Goal: Register for event/course

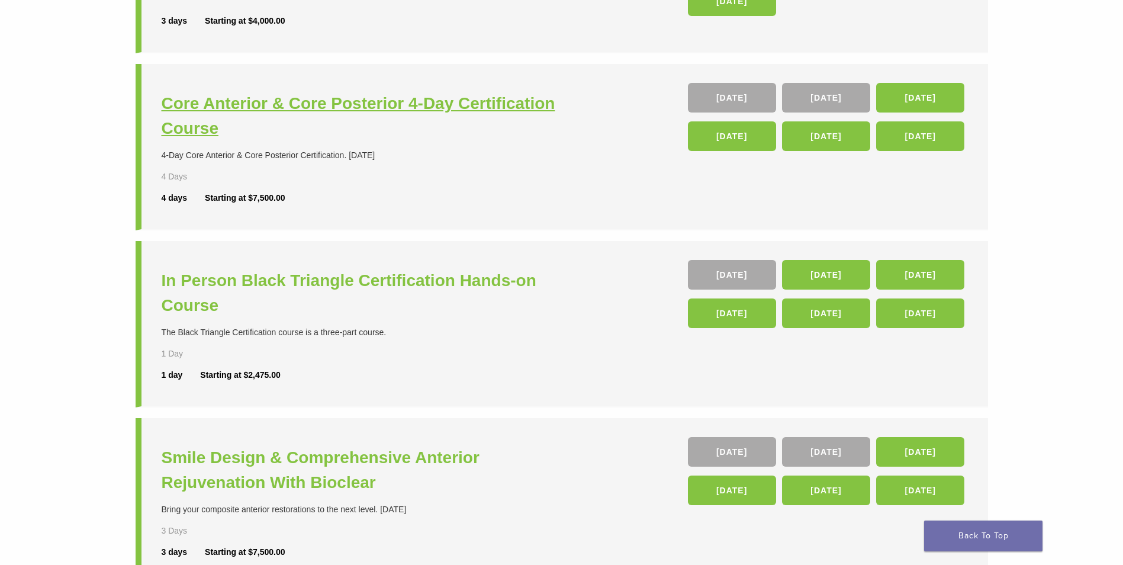
scroll to position [237, 0]
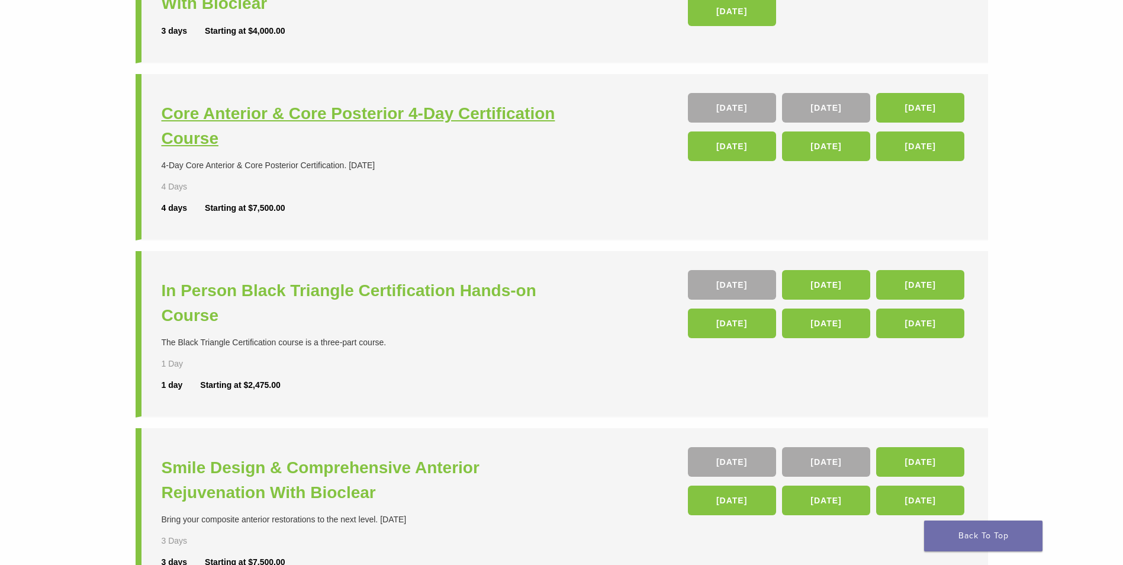
click at [314, 107] on h3 "Core Anterior & Core Posterior 4-Day Certification Course" at bounding box center [363, 126] width 403 height 50
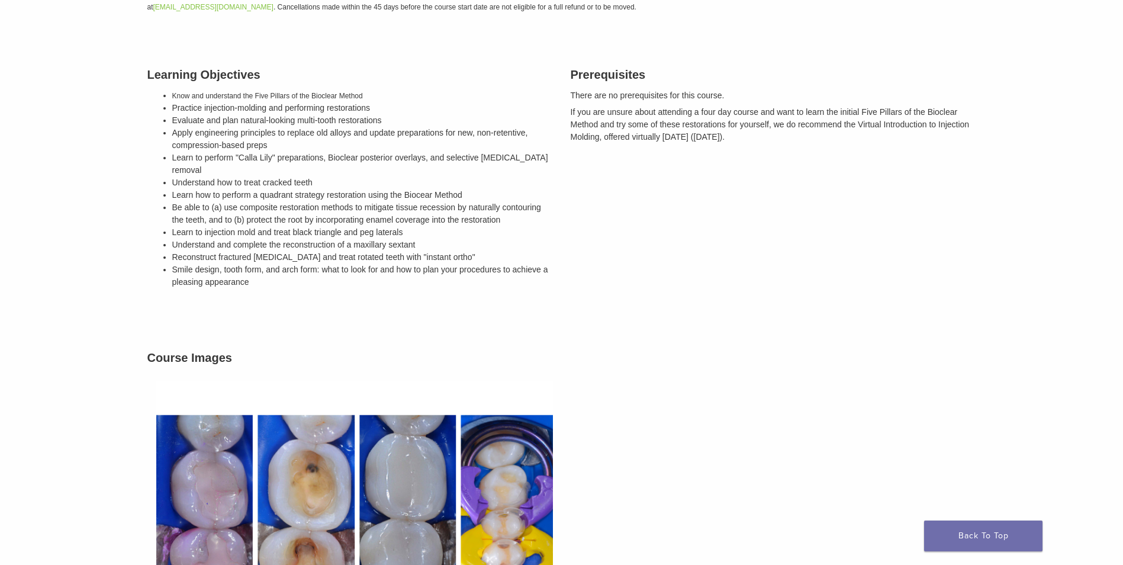
scroll to position [337, 0]
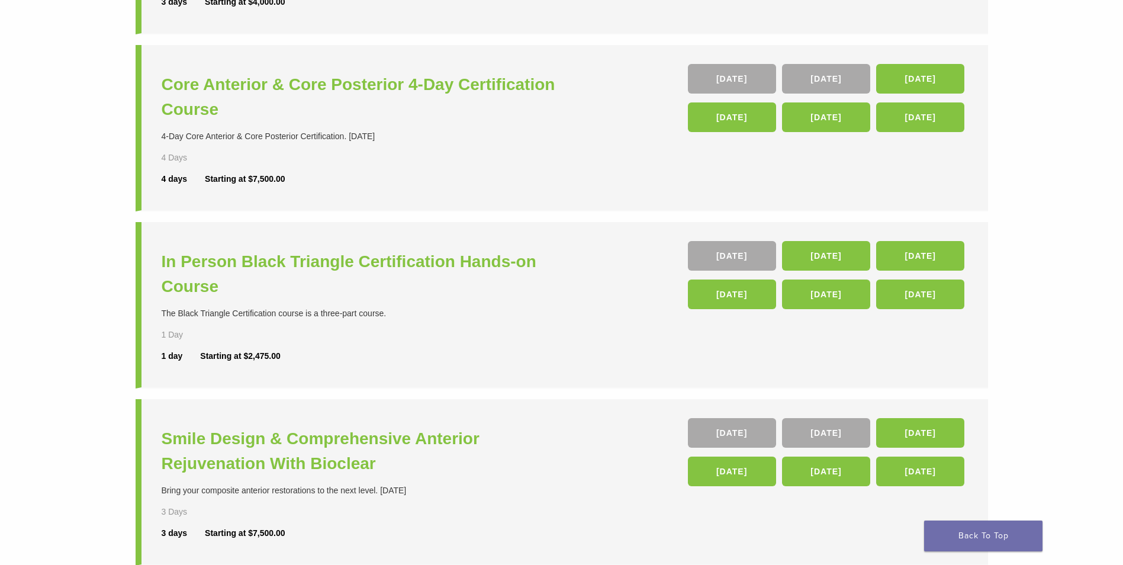
scroll to position [470, 0]
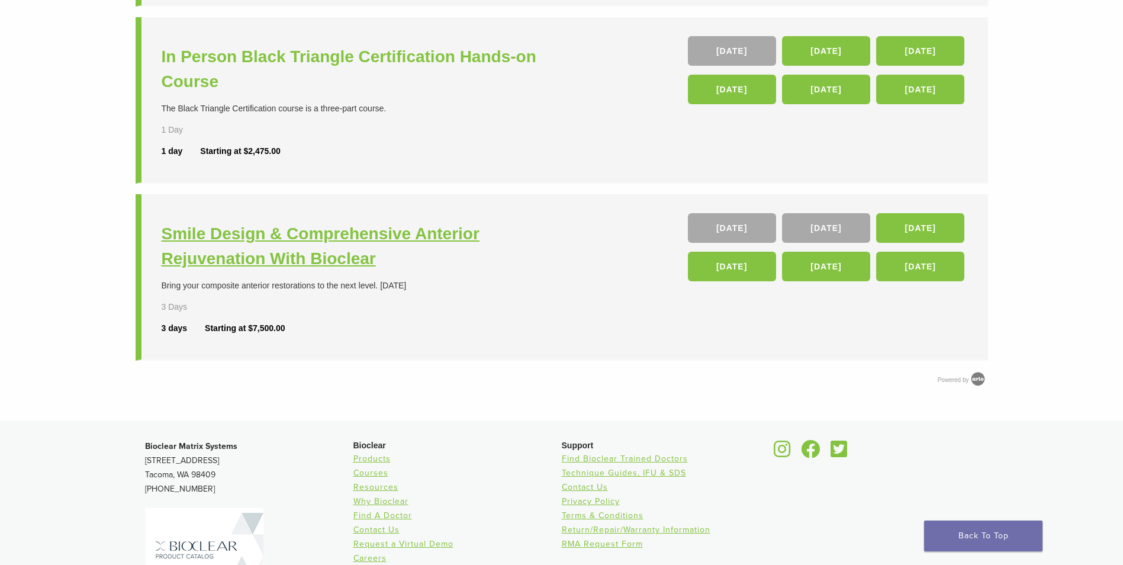
click at [308, 234] on h3 "Smile Design & Comprehensive Anterior Rejuvenation With Bioclear" at bounding box center [363, 246] width 403 height 50
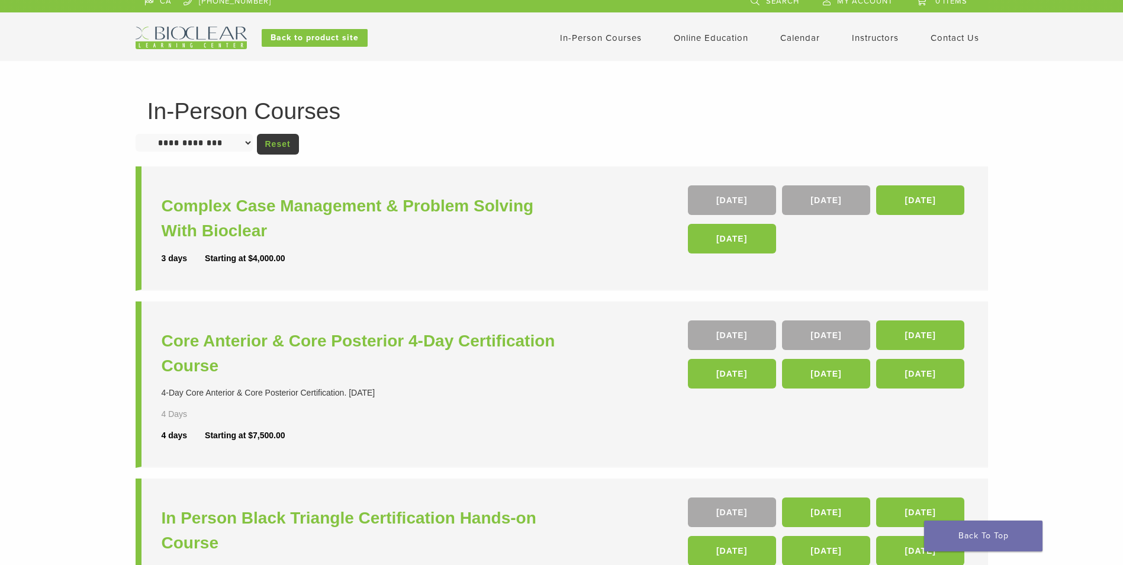
scroll to position [0, 0]
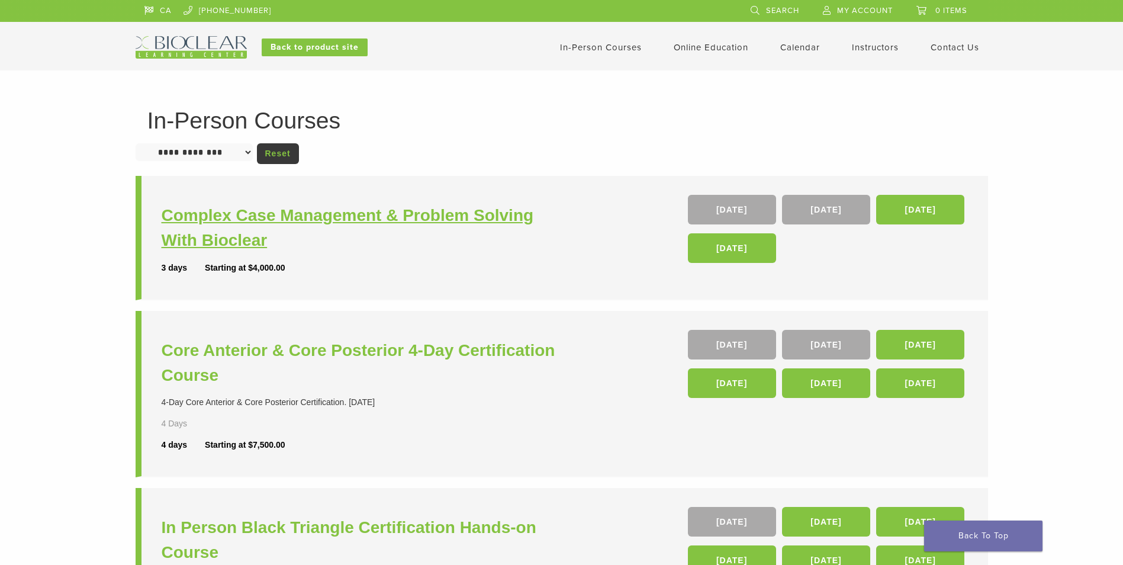
click at [285, 220] on h3 "Complex Case Management & Problem Solving With Bioclear" at bounding box center [363, 228] width 403 height 50
drag, startPoint x: 540, startPoint y: 328, endPoint x: 448, endPoint y: 66, distance: 278.3
click at [215, 49] on img at bounding box center [191, 47] width 111 height 22
click at [339, 46] on link "Back to product site" at bounding box center [315, 47] width 106 height 18
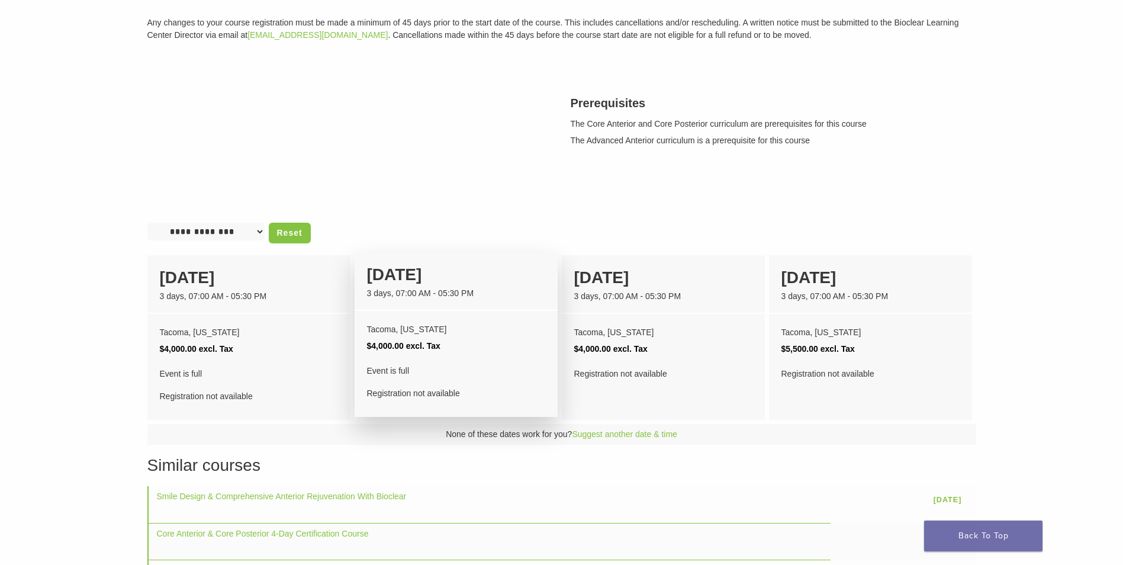
scroll to position [237, 0]
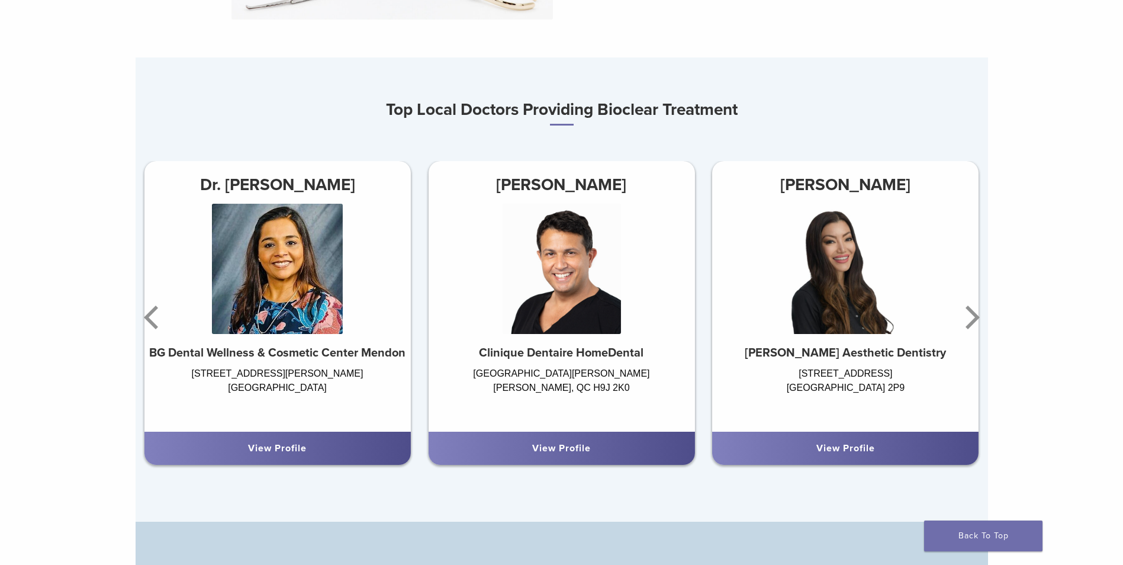
scroll to position [829, 0]
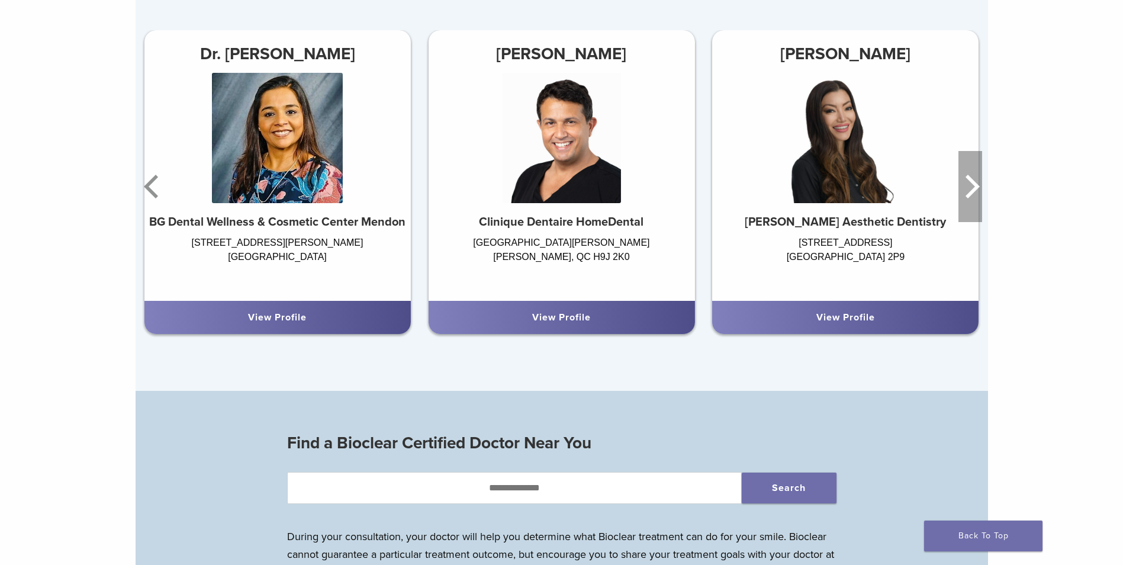
click at [975, 206] on icon "Next" at bounding box center [970, 186] width 24 height 71
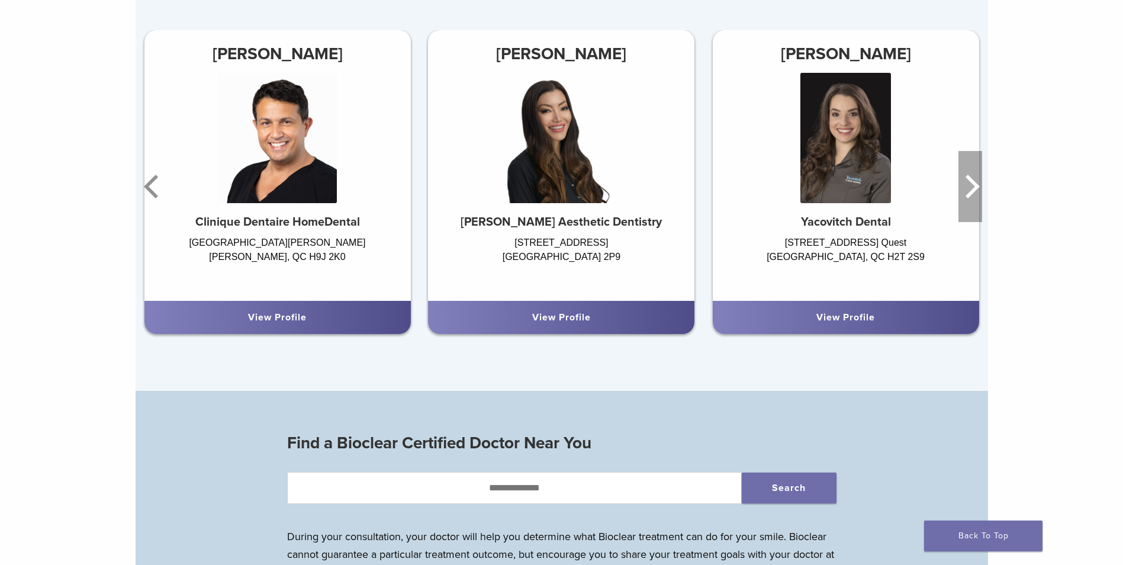
click at [974, 206] on icon "Next" at bounding box center [970, 186] width 24 height 71
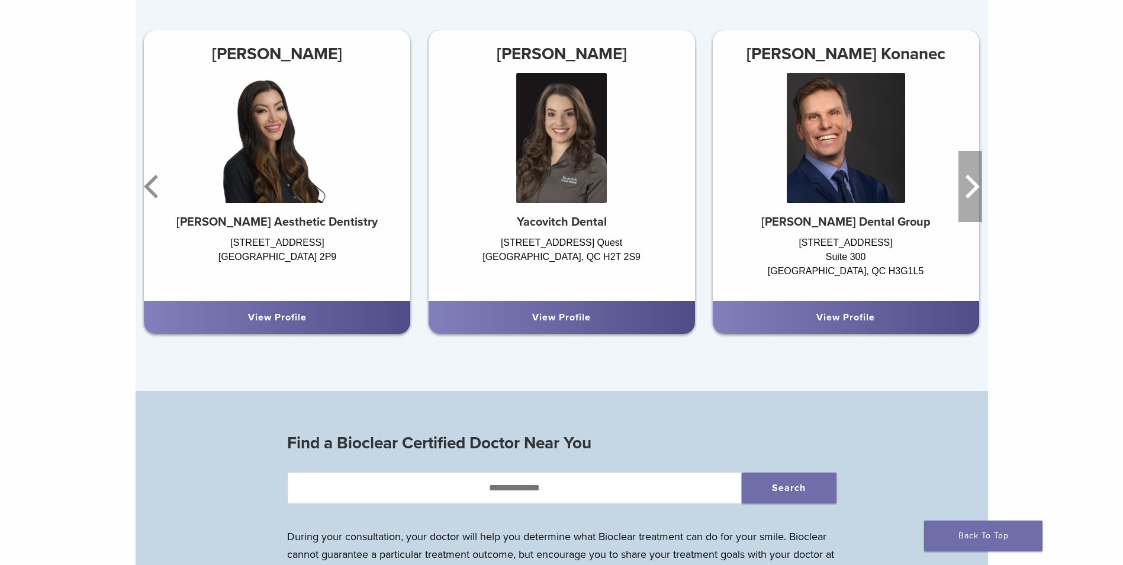
click at [974, 206] on icon "Next" at bounding box center [970, 186] width 24 height 71
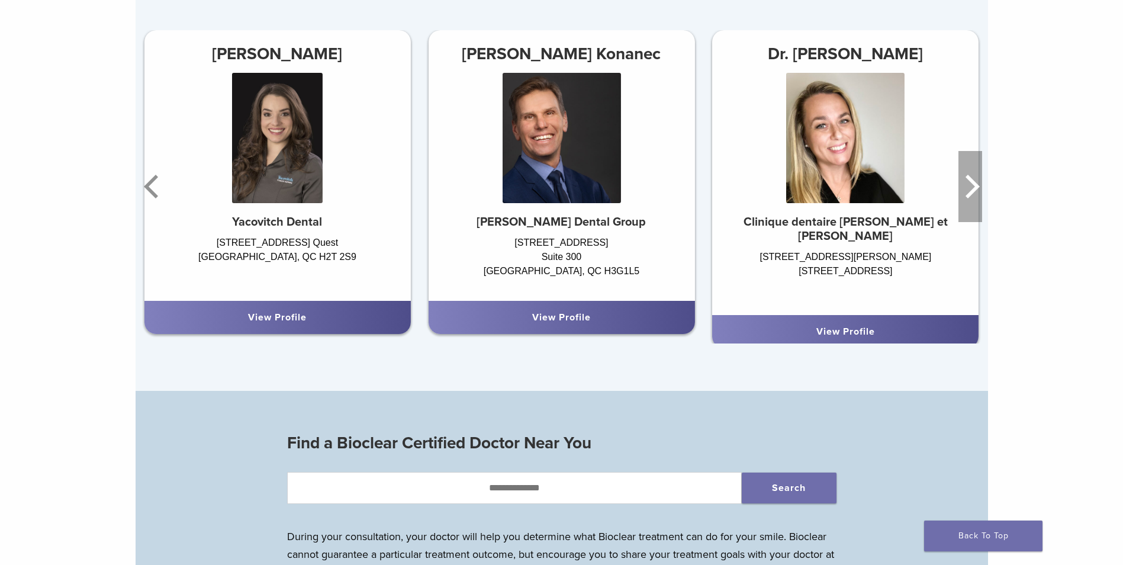
click at [972, 207] on icon "Next" at bounding box center [970, 186] width 24 height 71
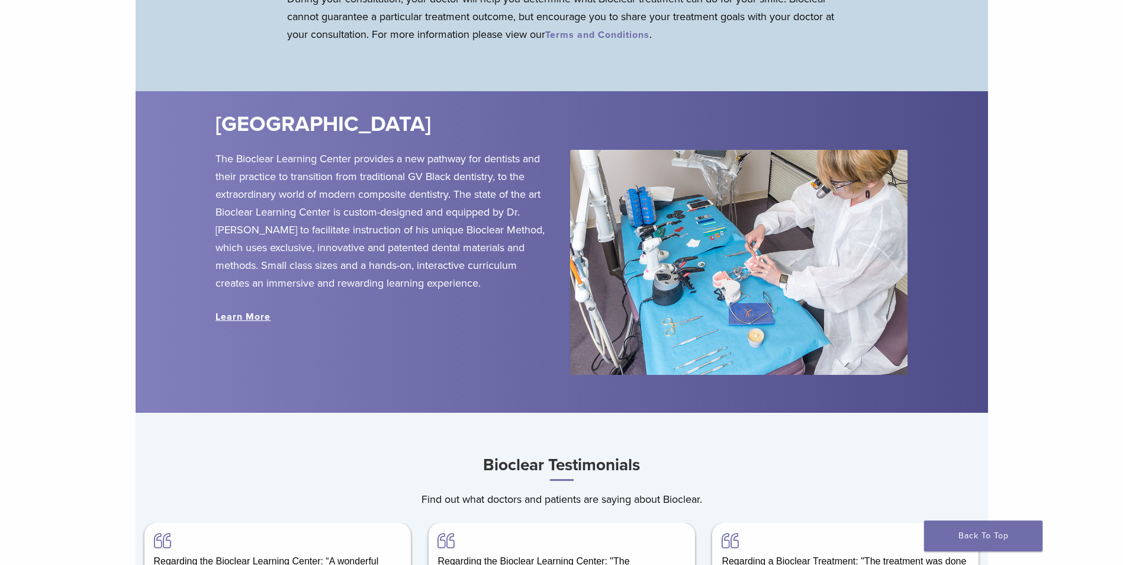
scroll to position [0, 0]
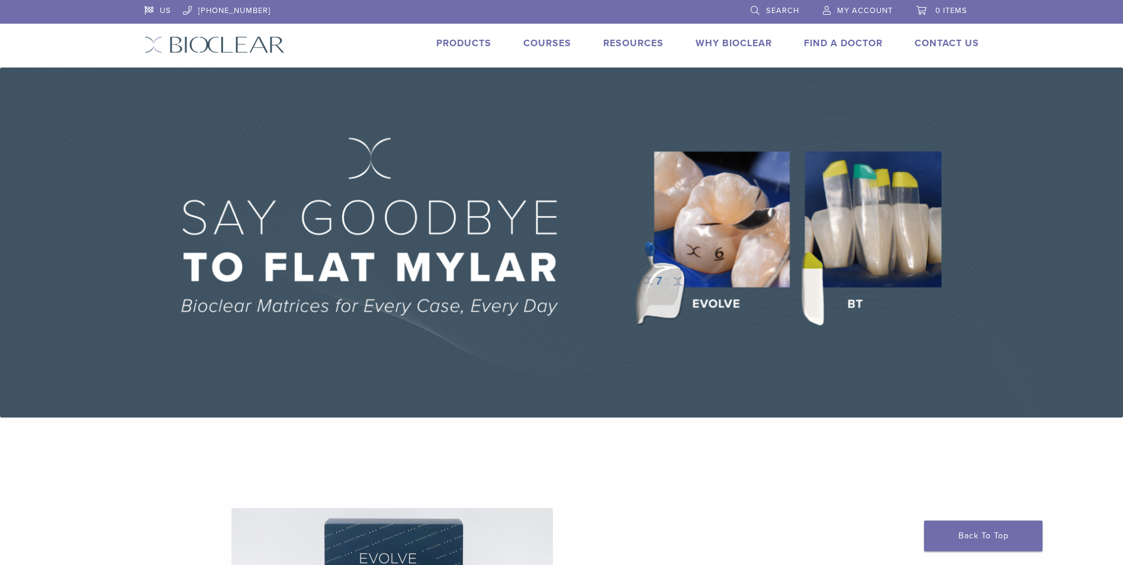
drag, startPoint x: 984, startPoint y: 344, endPoint x: 857, endPoint y: 125, distance: 253.3
click at [553, 44] on link "Courses" at bounding box center [547, 43] width 48 height 12
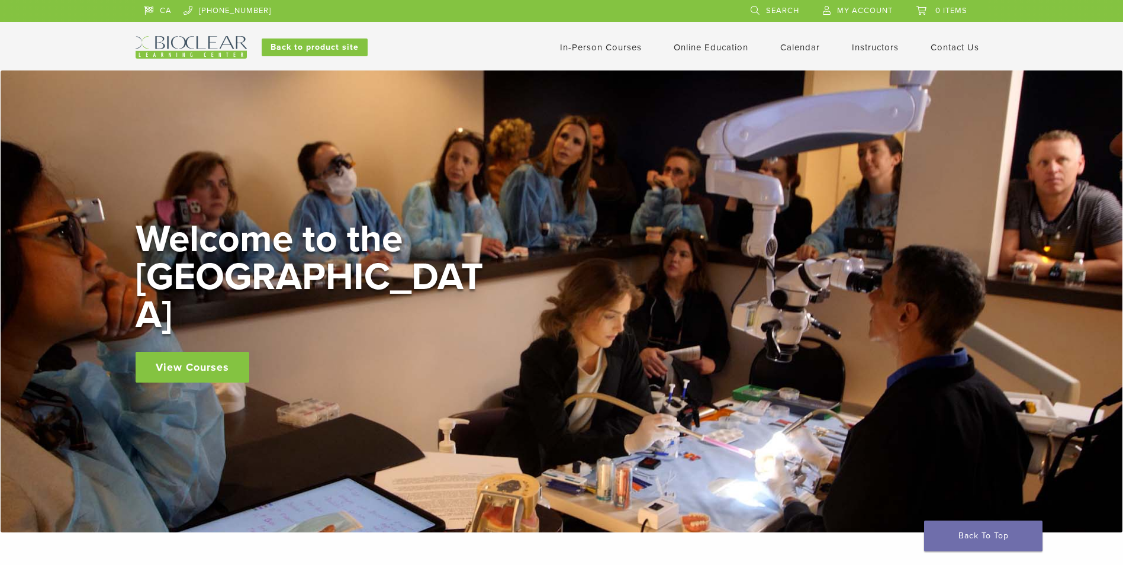
drag, startPoint x: 1000, startPoint y: 375, endPoint x: 773, endPoint y: 79, distance: 373.6
drag, startPoint x: 314, startPoint y: 49, endPoint x: 347, endPoint y: 49, distance: 33.1
click at [316, 49] on link "Back to product site" at bounding box center [315, 47] width 106 height 18
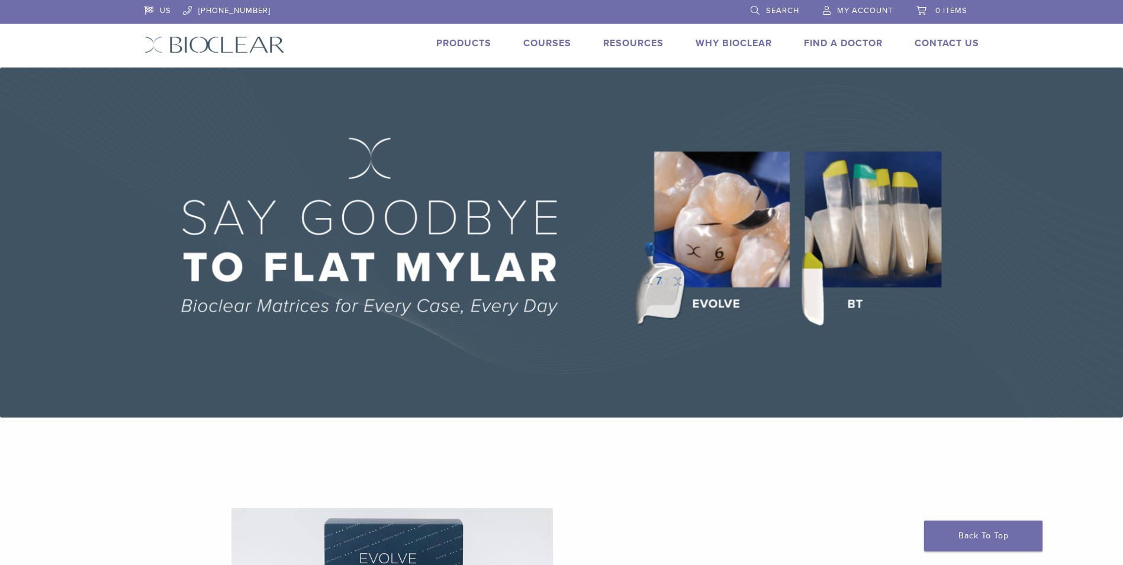
click at [439, 49] on link "Products" at bounding box center [463, 43] width 55 height 12
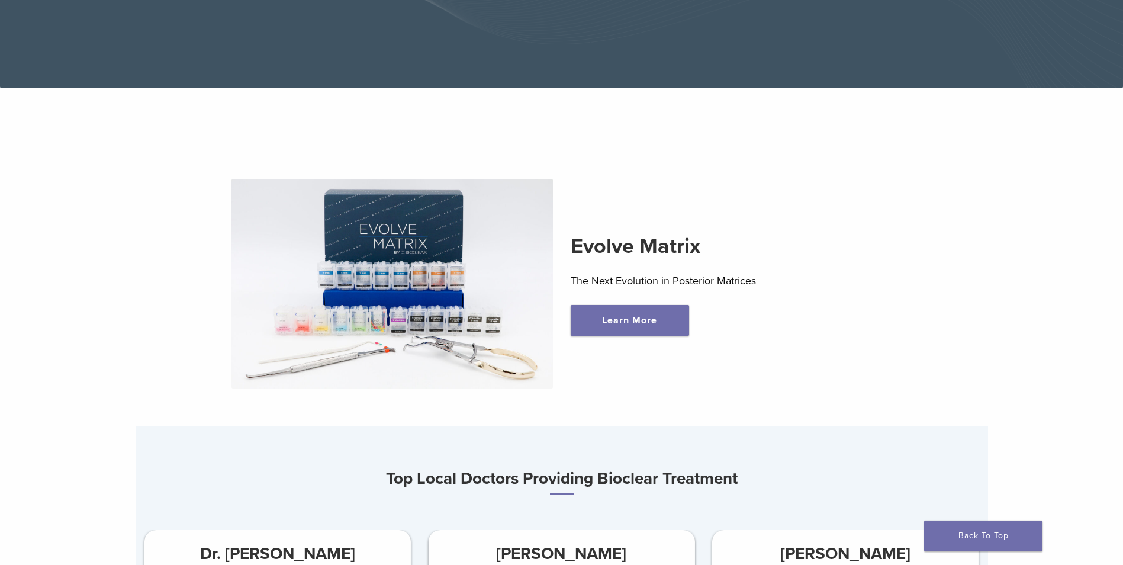
scroll to position [355, 0]
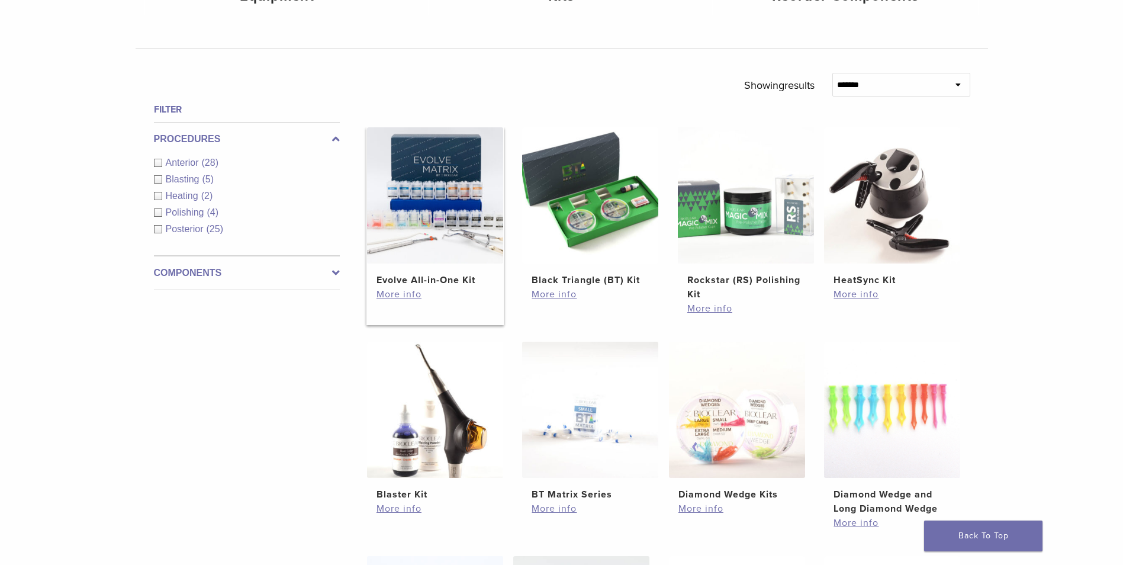
scroll to position [355, 0]
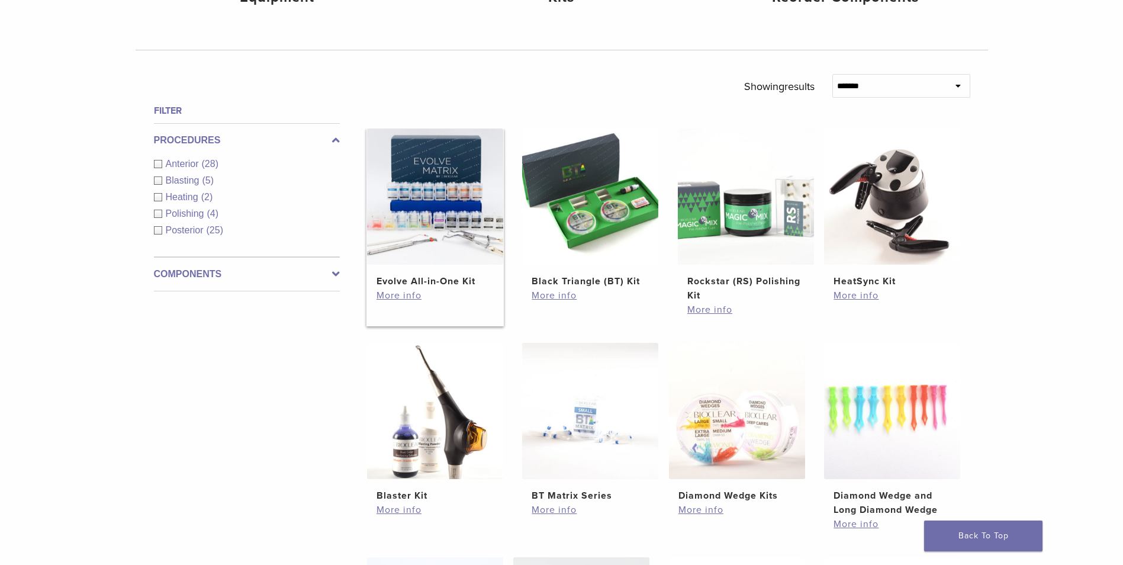
click at [426, 179] on img at bounding box center [435, 196] width 136 height 136
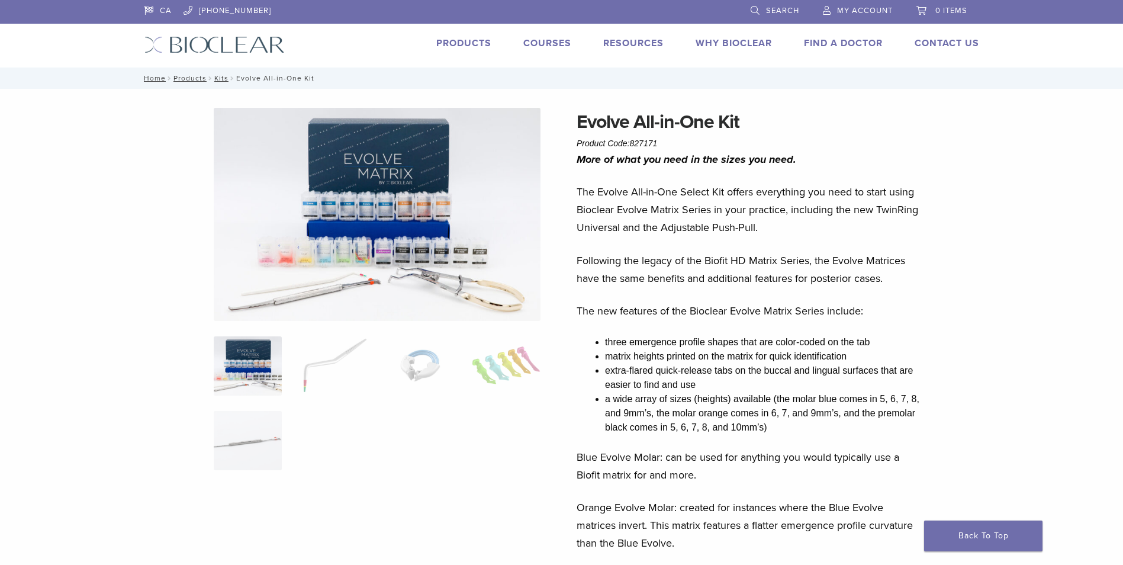
drag, startPoint x: 934, startPoint y: 385, endPoint x: 769, endPoint y: 182, distance: 262.1
